Goal: Task Accomplishment & Management: Manage account settings

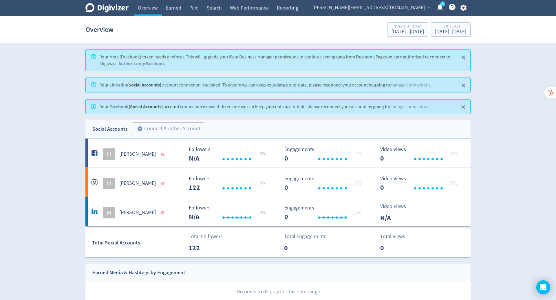
click at [415, 8] on span "[PERSON_NAME][EMAIL_ADDRESS][DOMAIN_NAME]" at bounding box center [368, 7] width 112 height 9
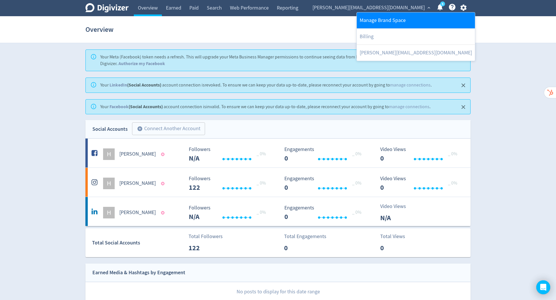
click at [406, 16] on link "Manage Brand Space" at bounding box center [416, 20] width 118 height 16
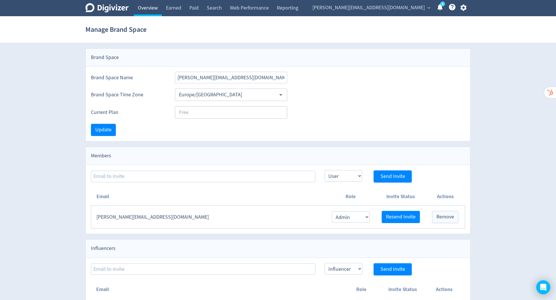
click at [146, 9] on link "Overview" at bounding box center [148, 8] width 28 height 16
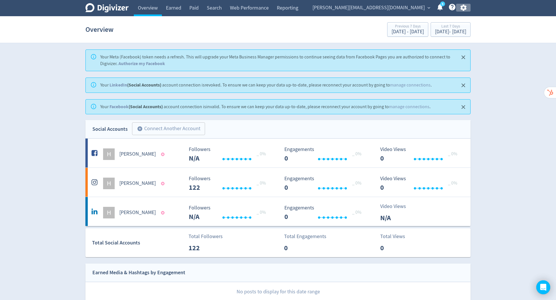
click at [462, 8] on icon "button" at bounding box center [463, 8] width 8 height 8
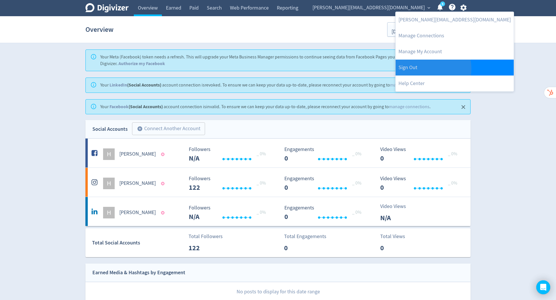
click at [426, 69] on link "Sign Out" at bounding box center [454, 68] width 118 height 16
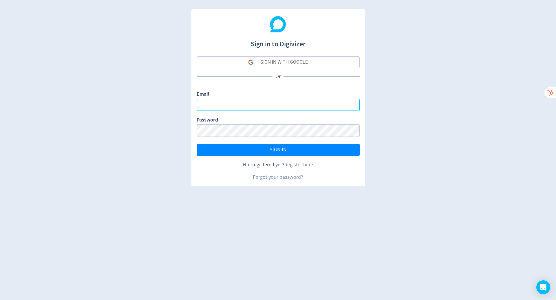
click at [241, 107] on input "Email" at bounding box center [277, 105] width 163 height 12
click at [0, 300] on com-1password-button at bounding box center [0, 300] width 0 height 0
type input "[PERSON_NAME][EMAIL_ADDRESS][PERSON_NAME][DOMAIN_NAME]"
